Goal: Navigation & Orientation: Find specific page/section

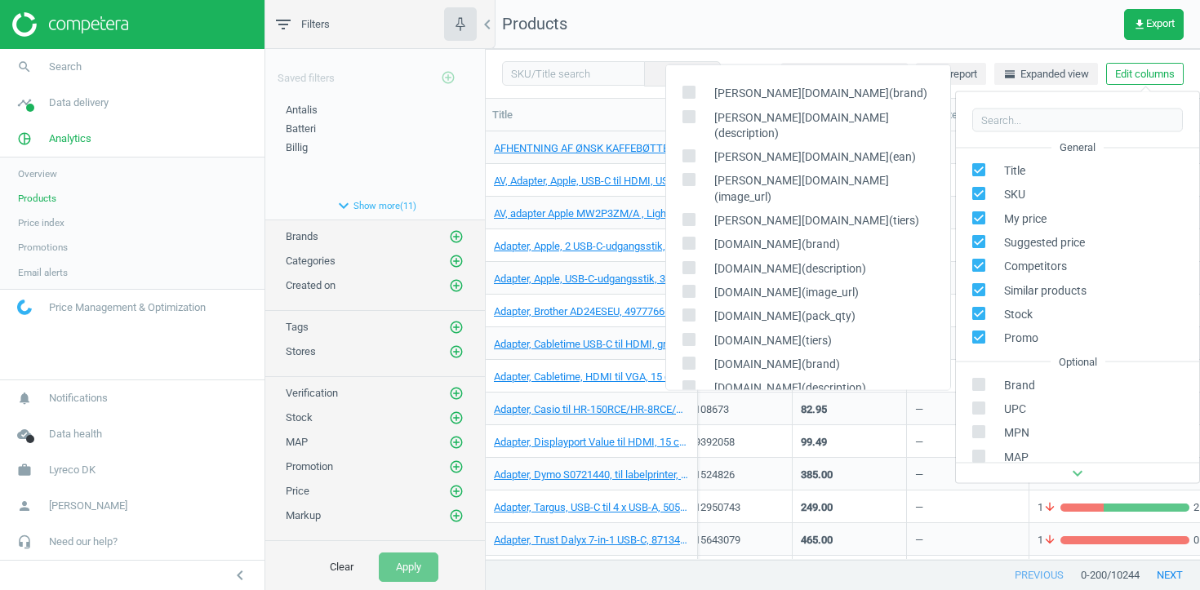
click at [83, 468] on span "Lyreco DK" at bounding box center [72, 470] width 47 height 15
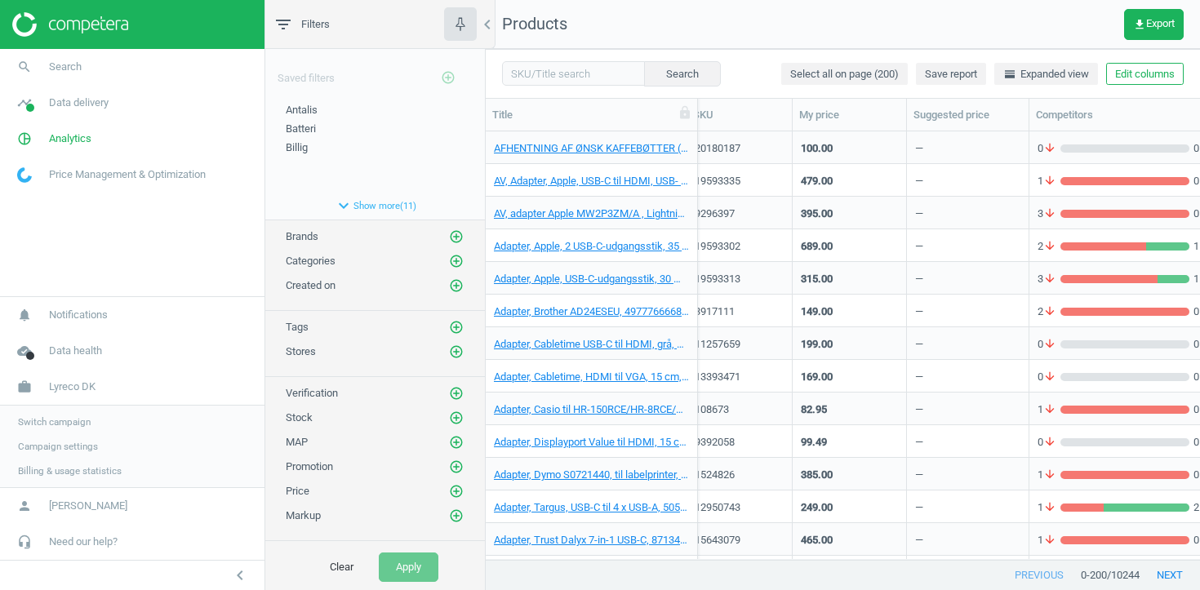
click at [78, 442] on span "Campaign settings" at bounding box center [58, 446] width 80 height 13
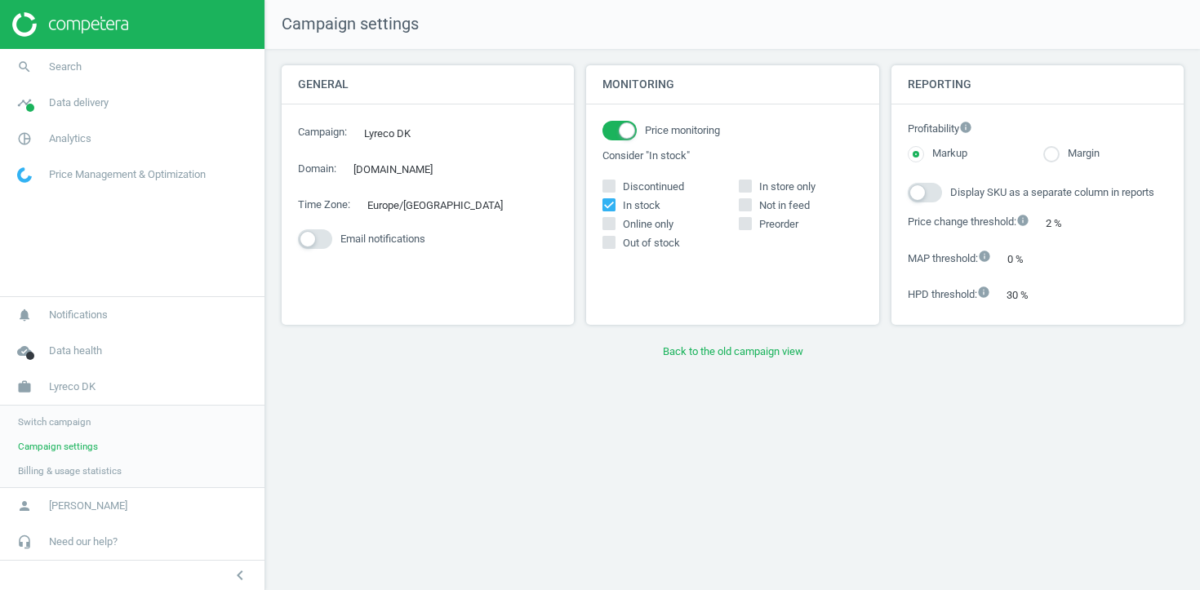
click at [43, 418] on span "Switch campaign" at bounding box center [54, 421] width 73 height 13
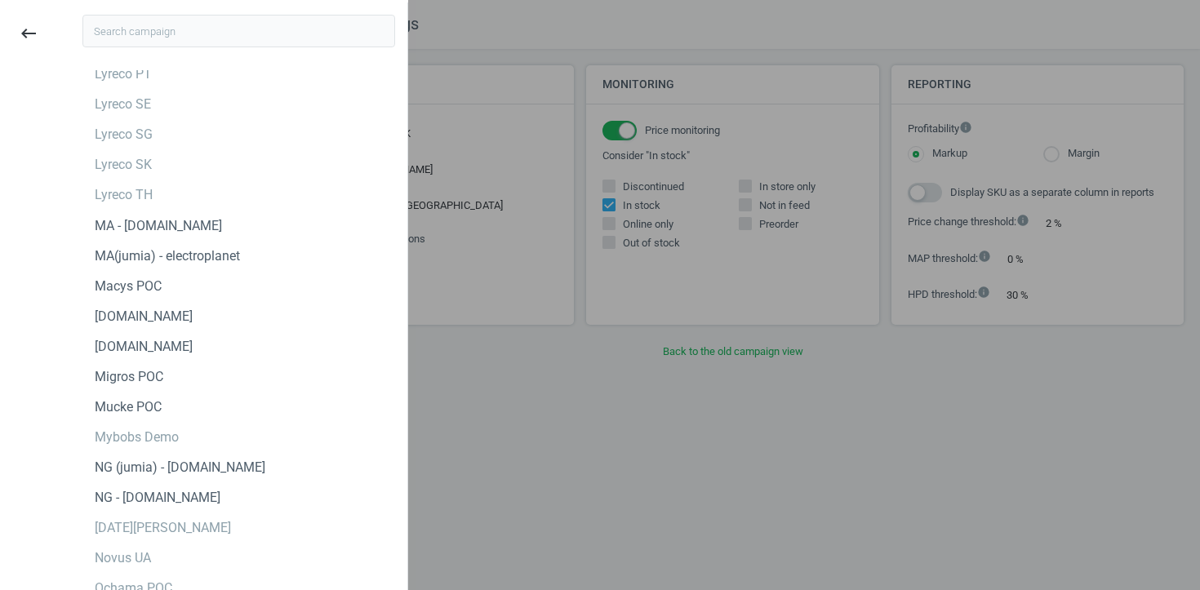
scroll to position [4037, 0]
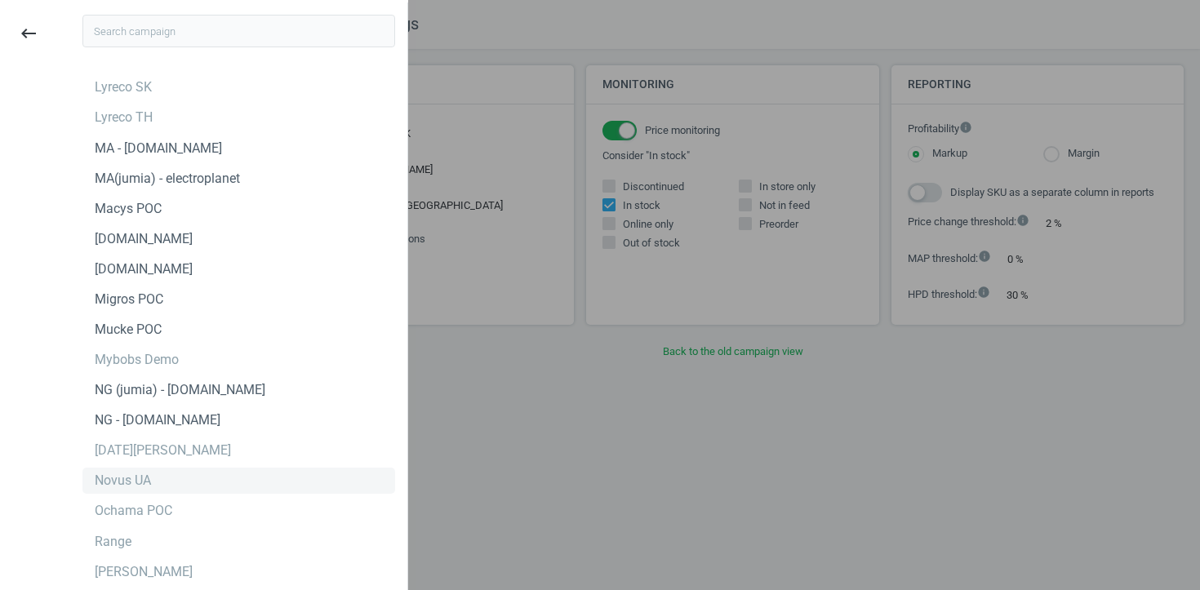
click at [134, 482] on div "Novus UA" at bounding box center [123, 481] width 56 height 18
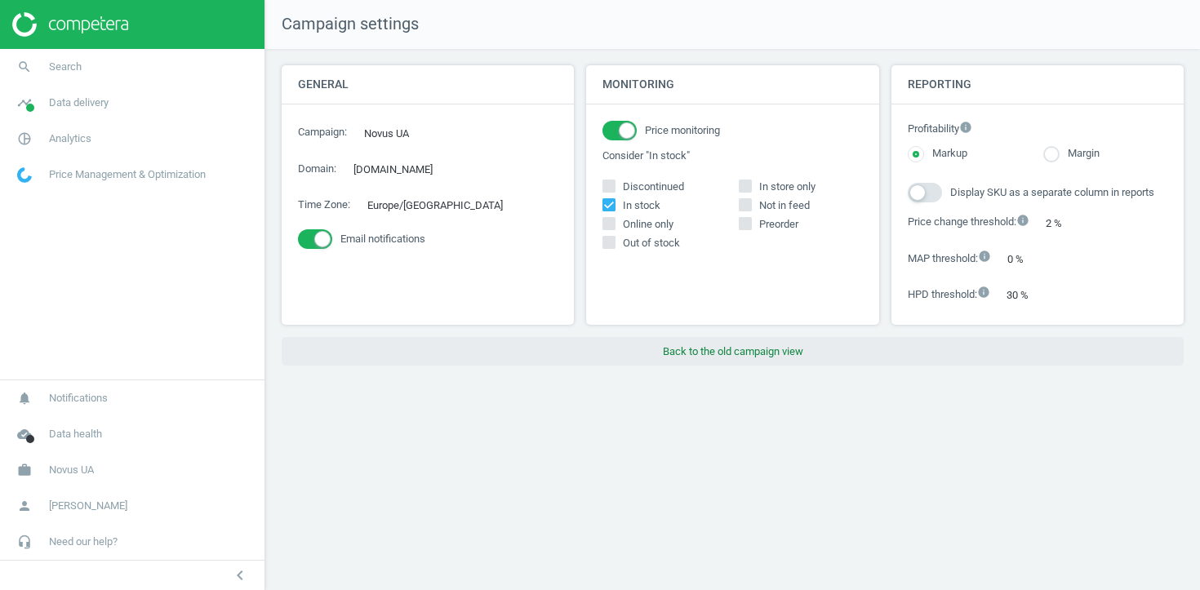
click at [670, 366] on button "Back to the old campaign view" at bounding box center [733, 351] width 902 height 29
